Goal: Obtain resource: Download file/media

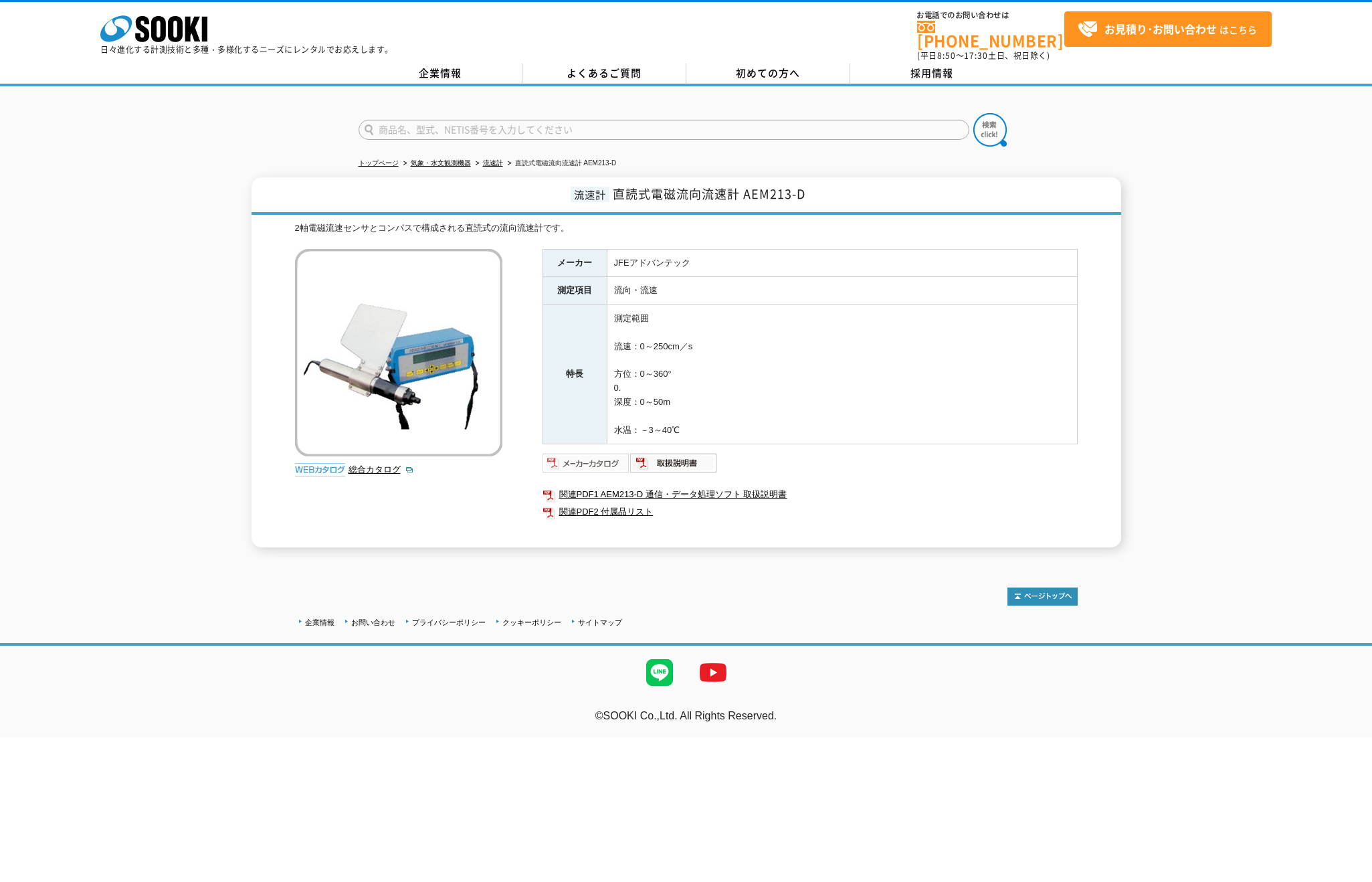
click at [607, 455] on img at bounding box center [586, 463] width 88 height 22
click at [681, 461] on img at bounding box center [674, 463] width 88 height 22
click at [501, 159] on link "流速計" at bounding box center [493, 163] width 20 height 7
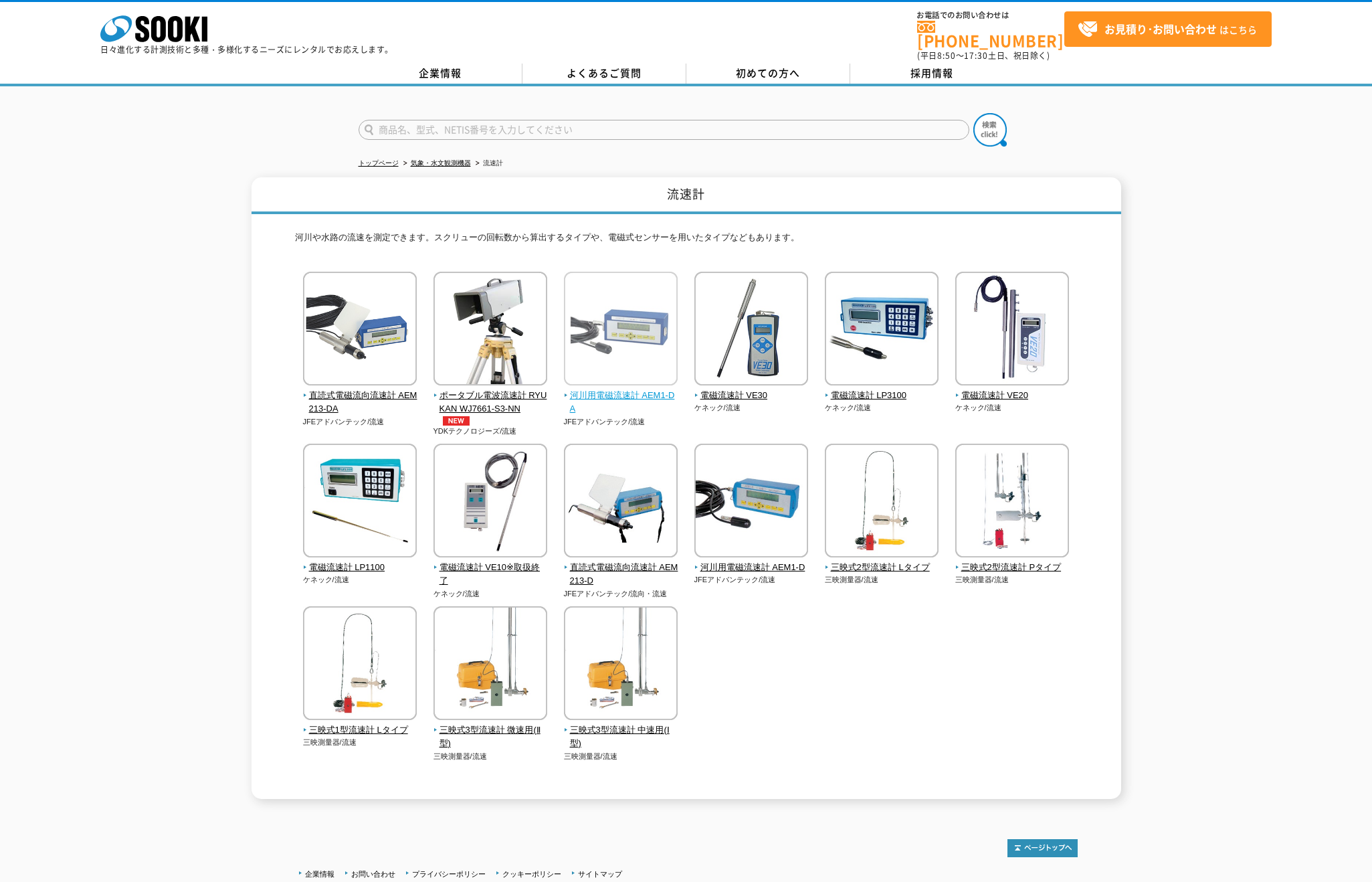
click at [639, 322] on img at bounding box center [621, 330] width 114 height 117
click at [636, 326] on img at bounding box center [621, 330] width 114 height 117
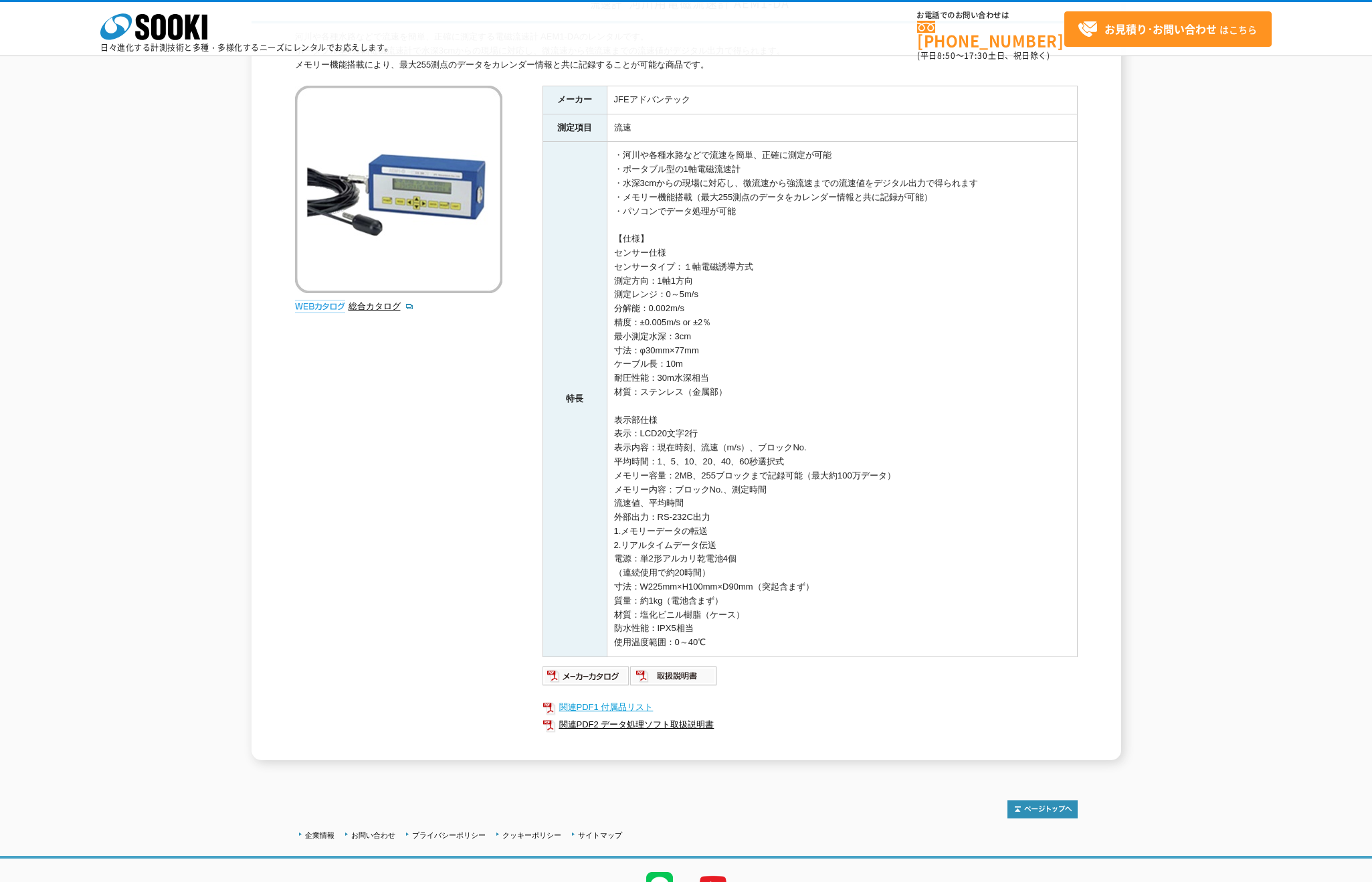
scroll to position [134, 0]
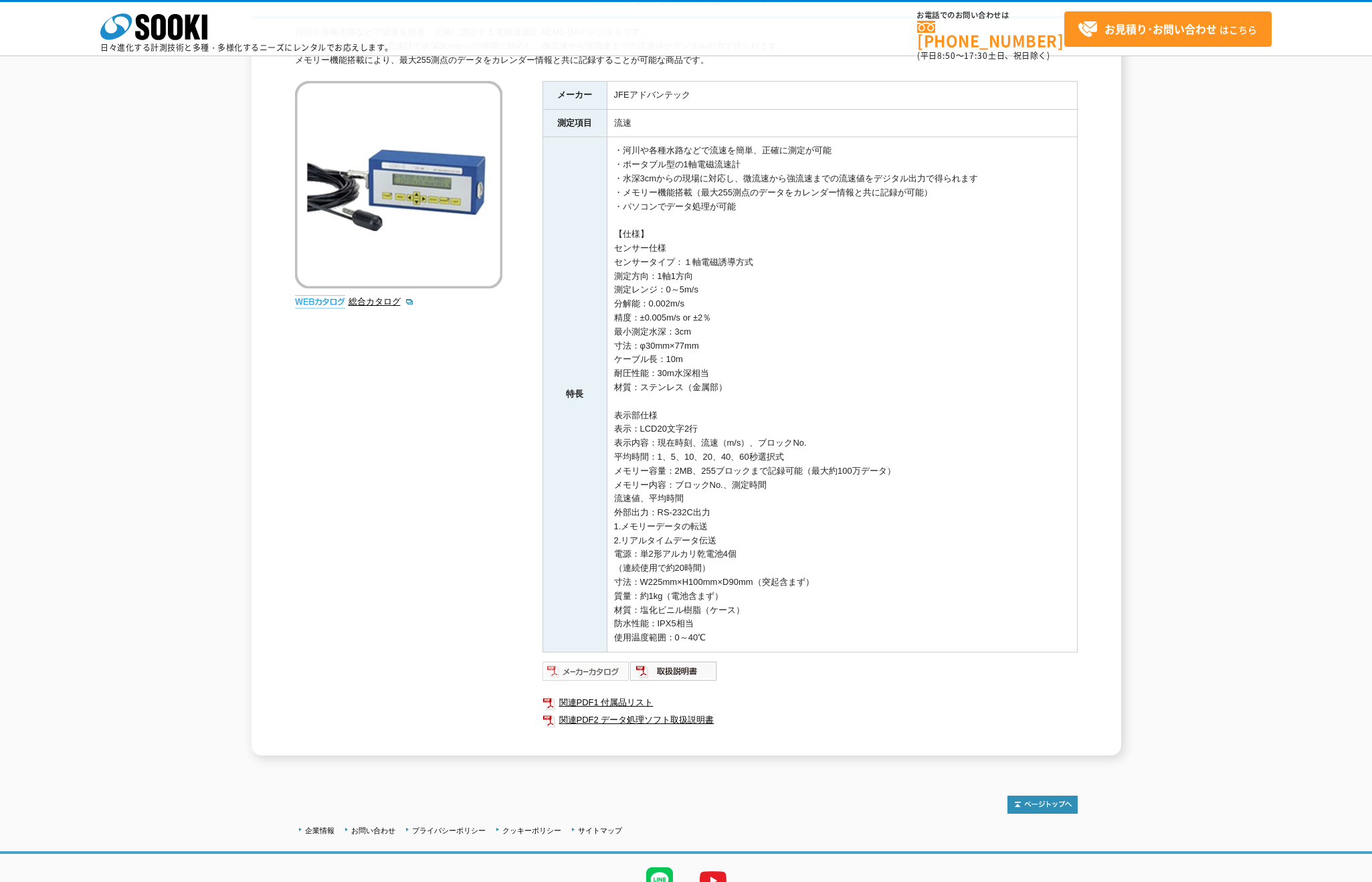
click at [603, 680] on img at bounding box center [586, 671] width 88 height 22
click at [703, 667] on img at bounding box center [674, 671] width 88 height 22
click at [628, 705] on link "関連PDF1 付属品リスト" at bounding box center [810, 702] width 535 height 17
